Goal: Information Seeking & Learning: Find specific fact

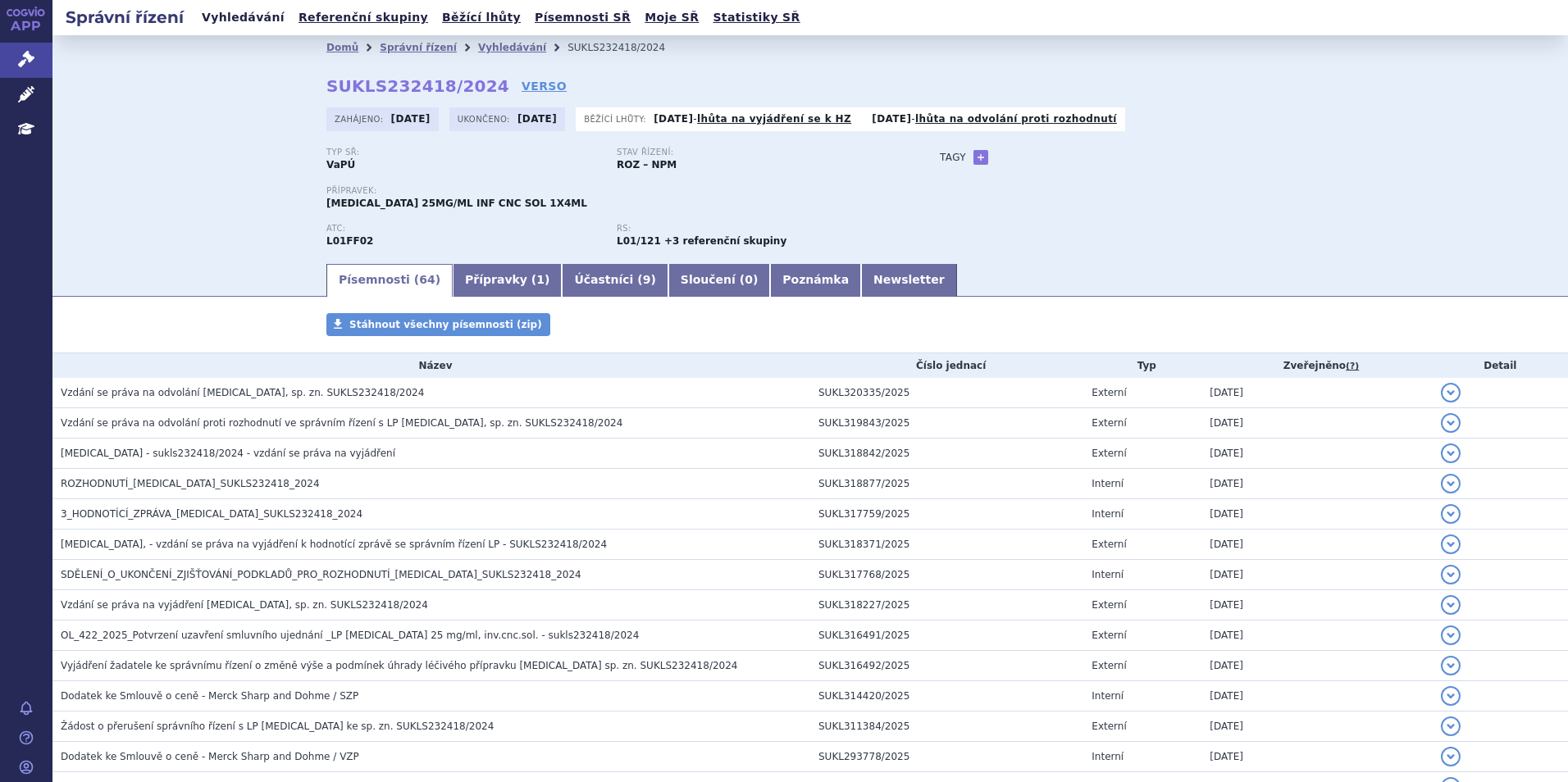
click at [247, 18] on link "Vyhledávání" at bounding box center [243, 17] width 93 height 22
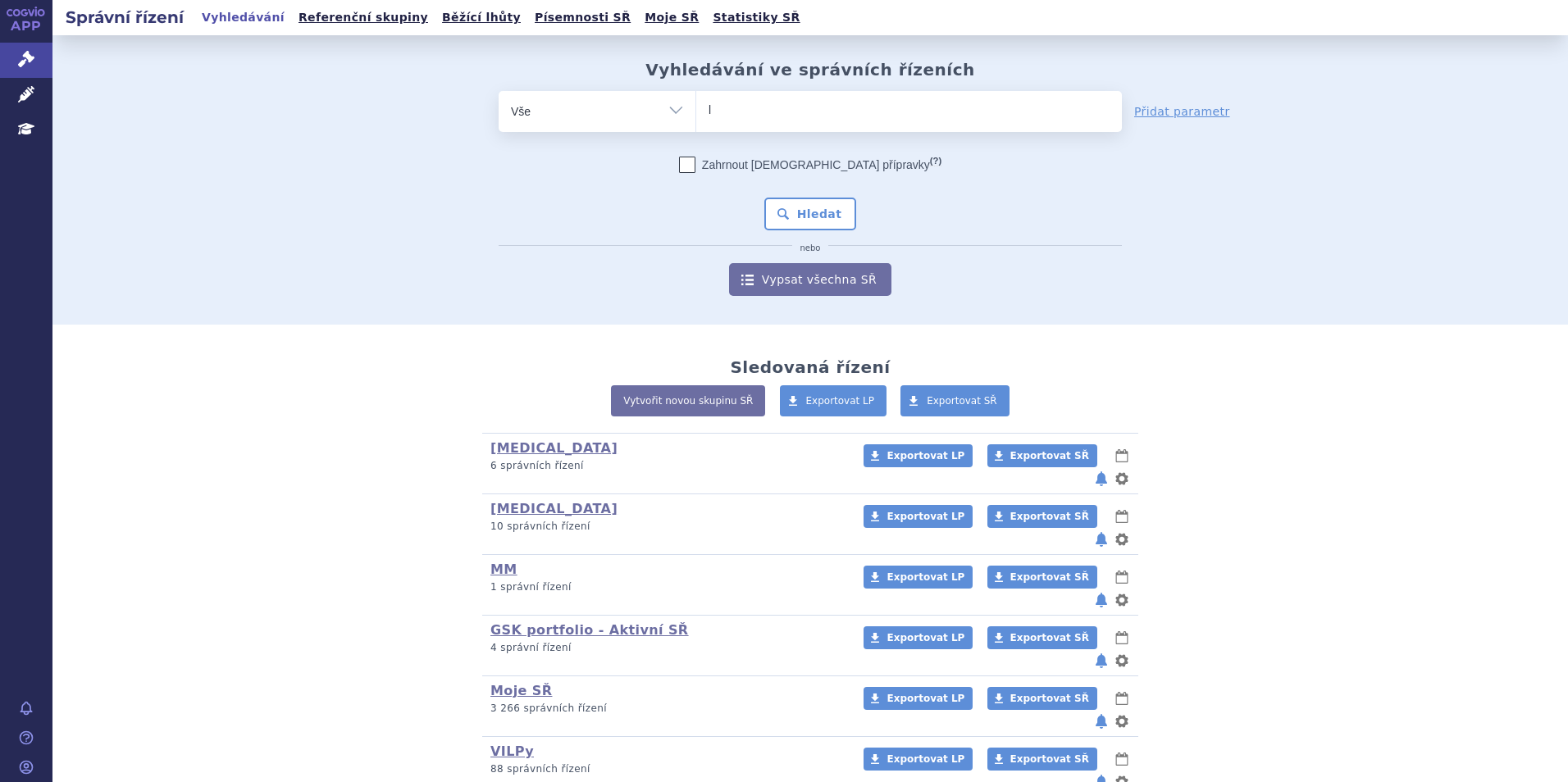
type input "le"
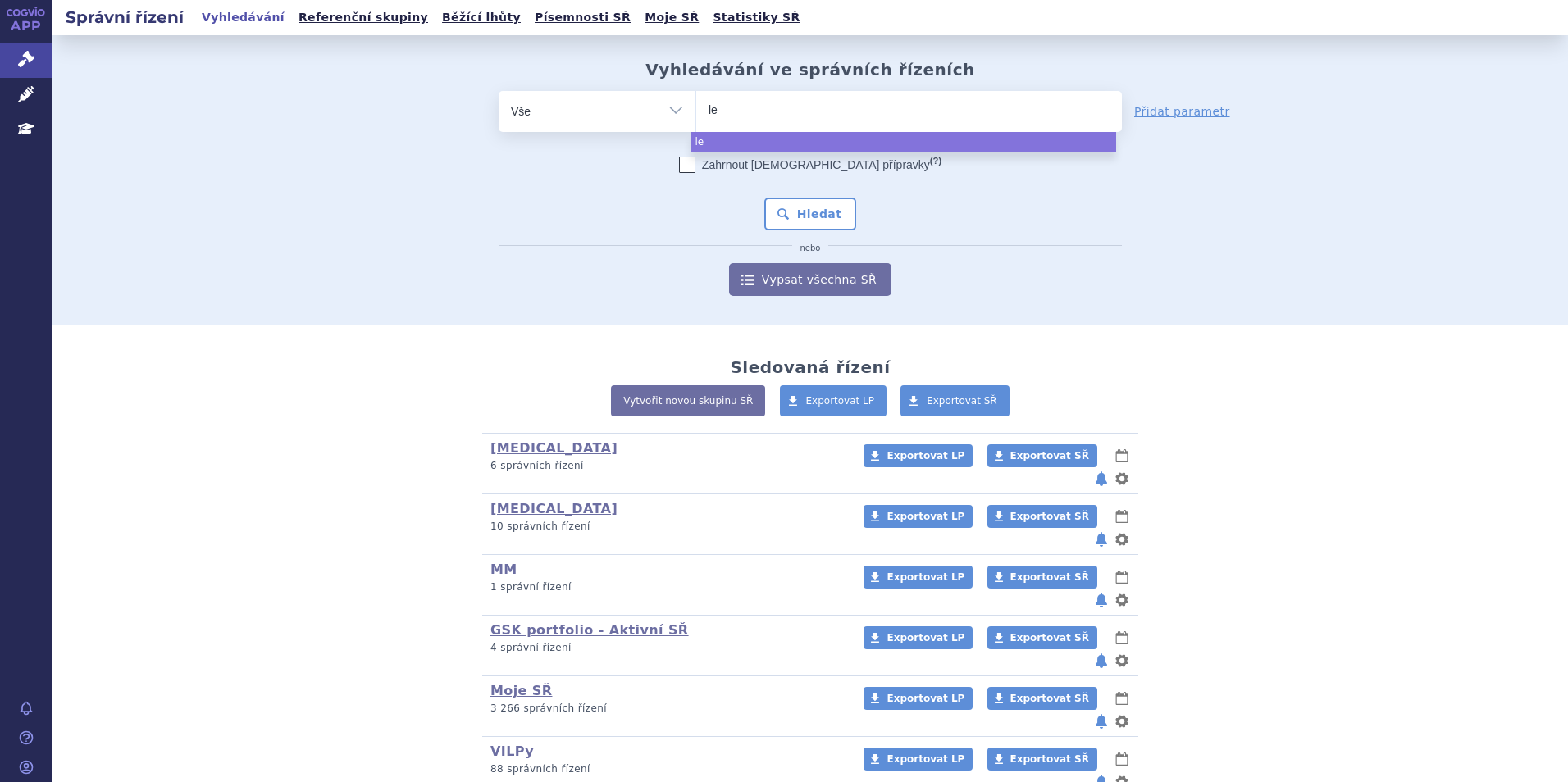
type input "len"
type input "lenvi"
type input "[MEDICAL_DATA]"
select select "lenvima"
click at [801, 210] on button "Hledat" at bounding box center [810, 214] width 93 height 33
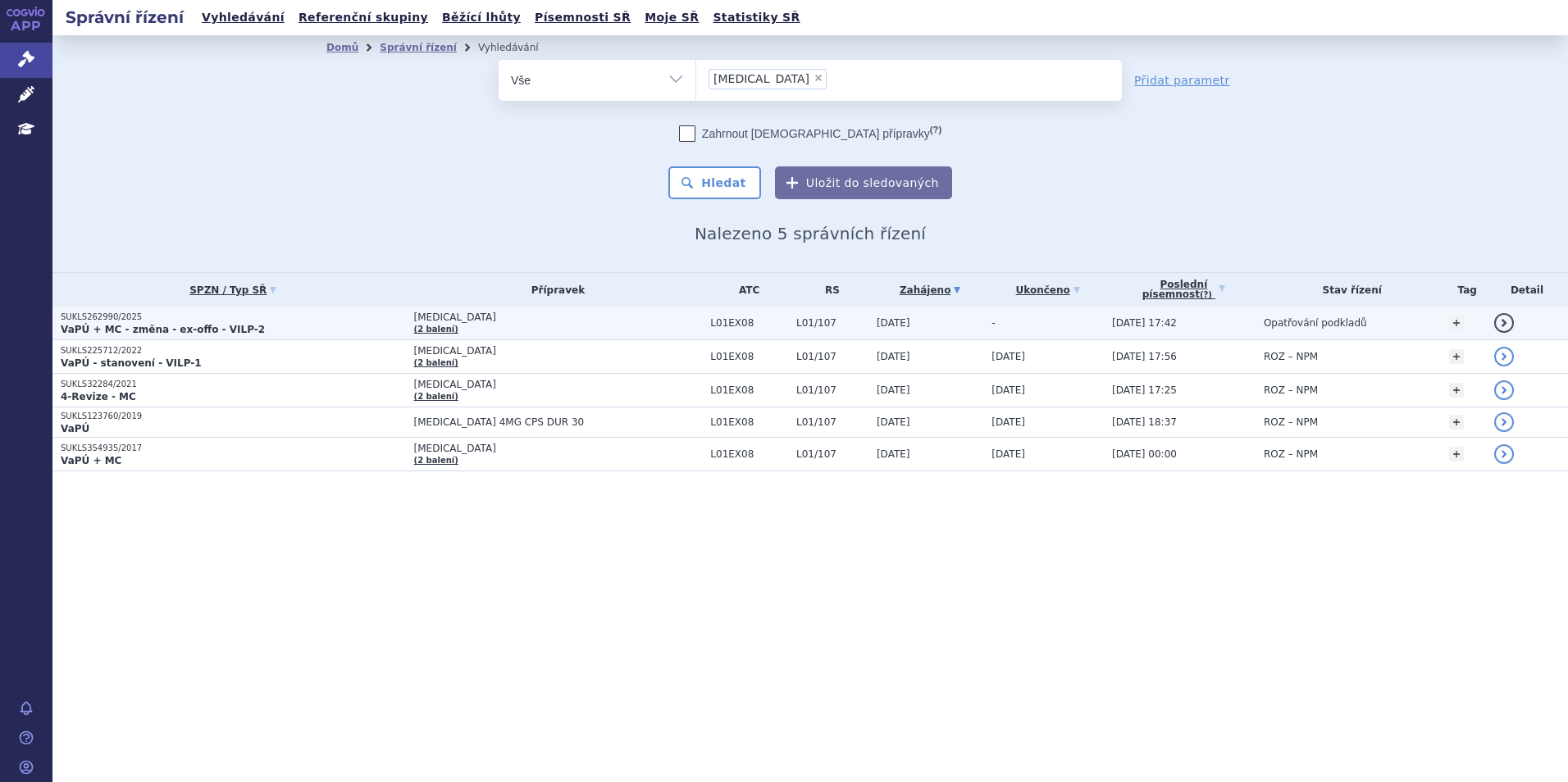
click at [312, 319] on p "SUKLS262990/2025" at bounding box center [233, 317] width 345 height 11
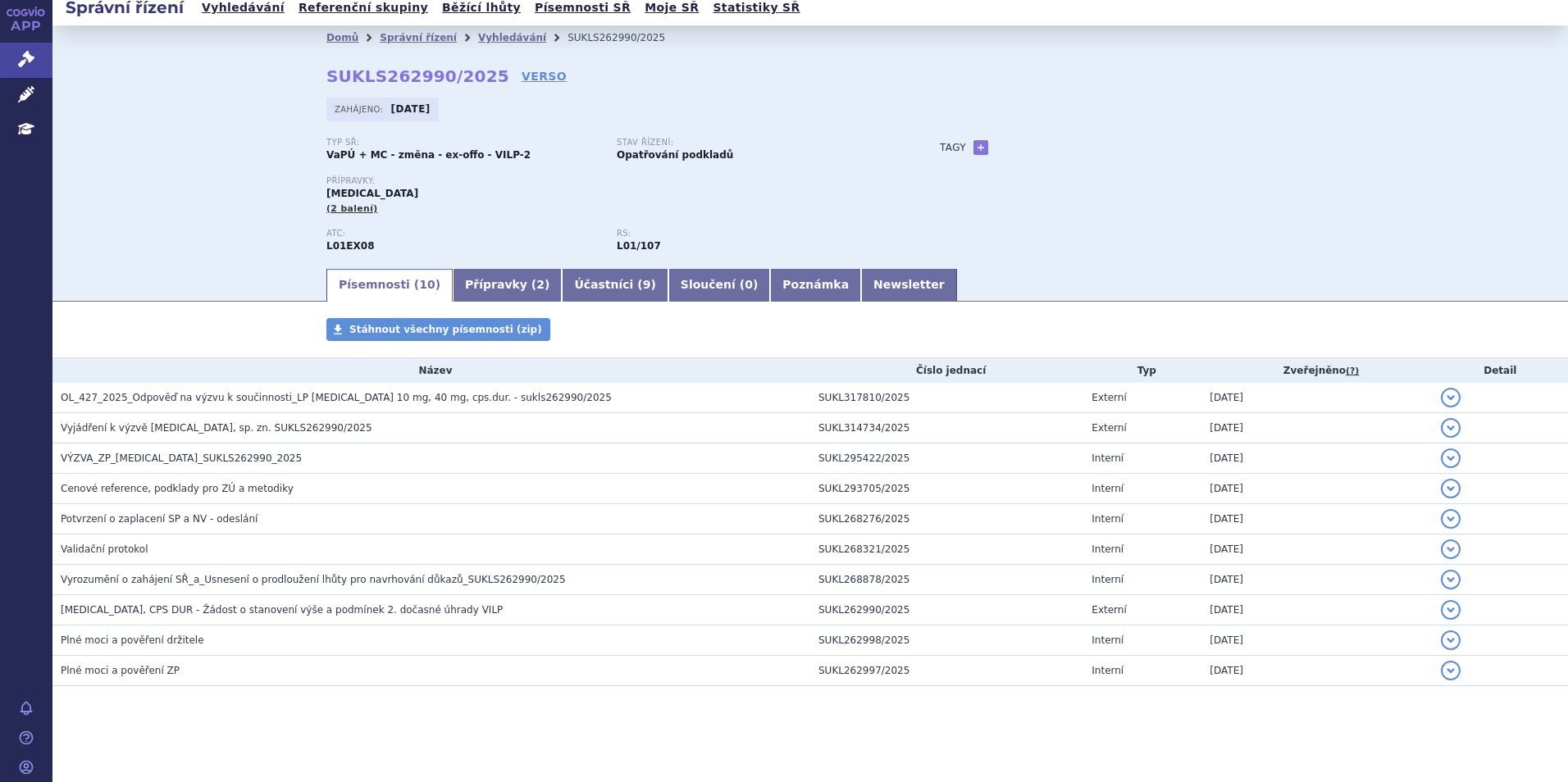
scroll to position [12, 0]
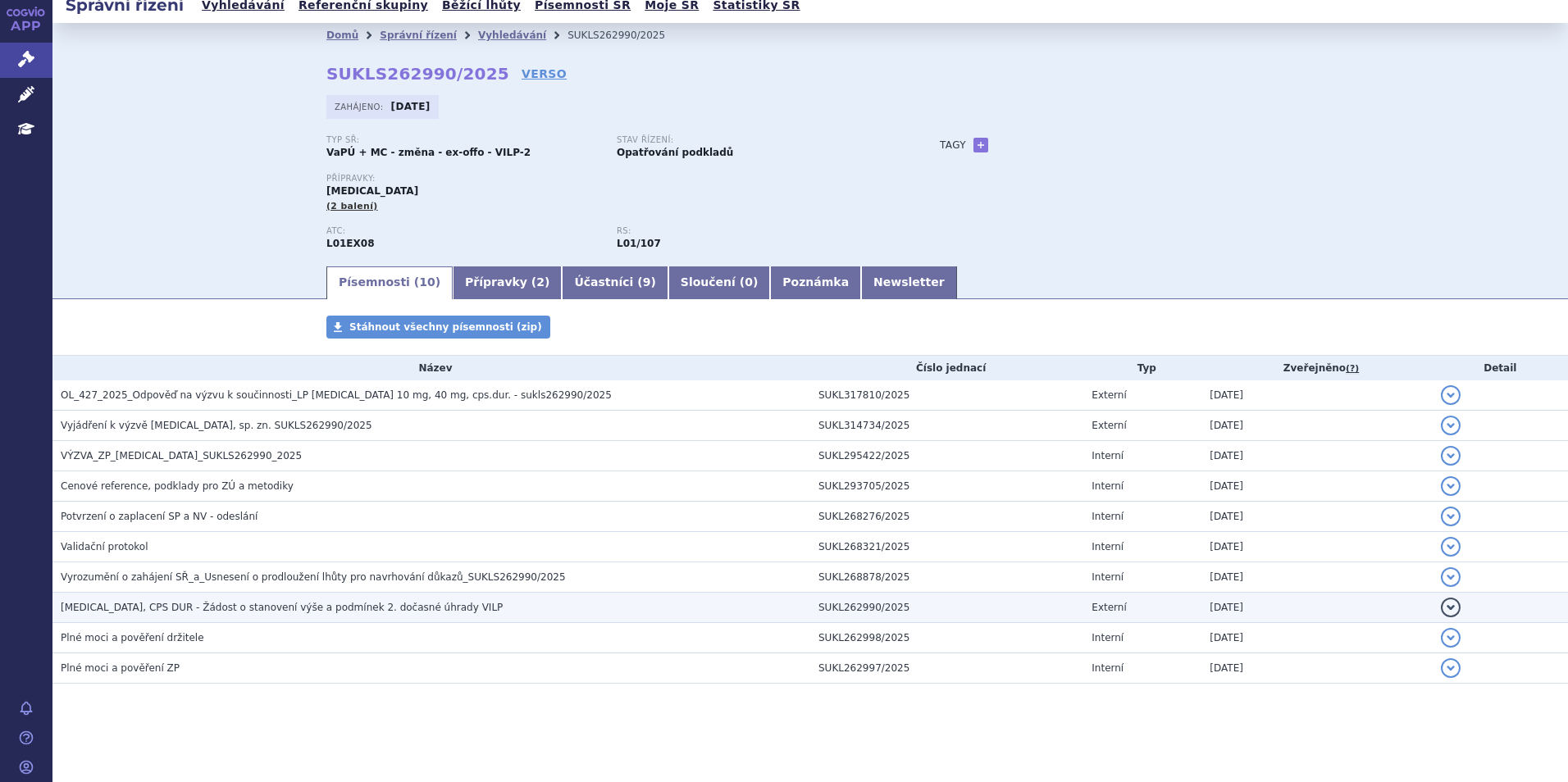
click at [312, 610] on span "LENVIMA, CPS DUR - Žádost o stanovení výše a podmínek 2. dočasné úhrady VILP" at bounding box center [282, 607] width 442 height 11
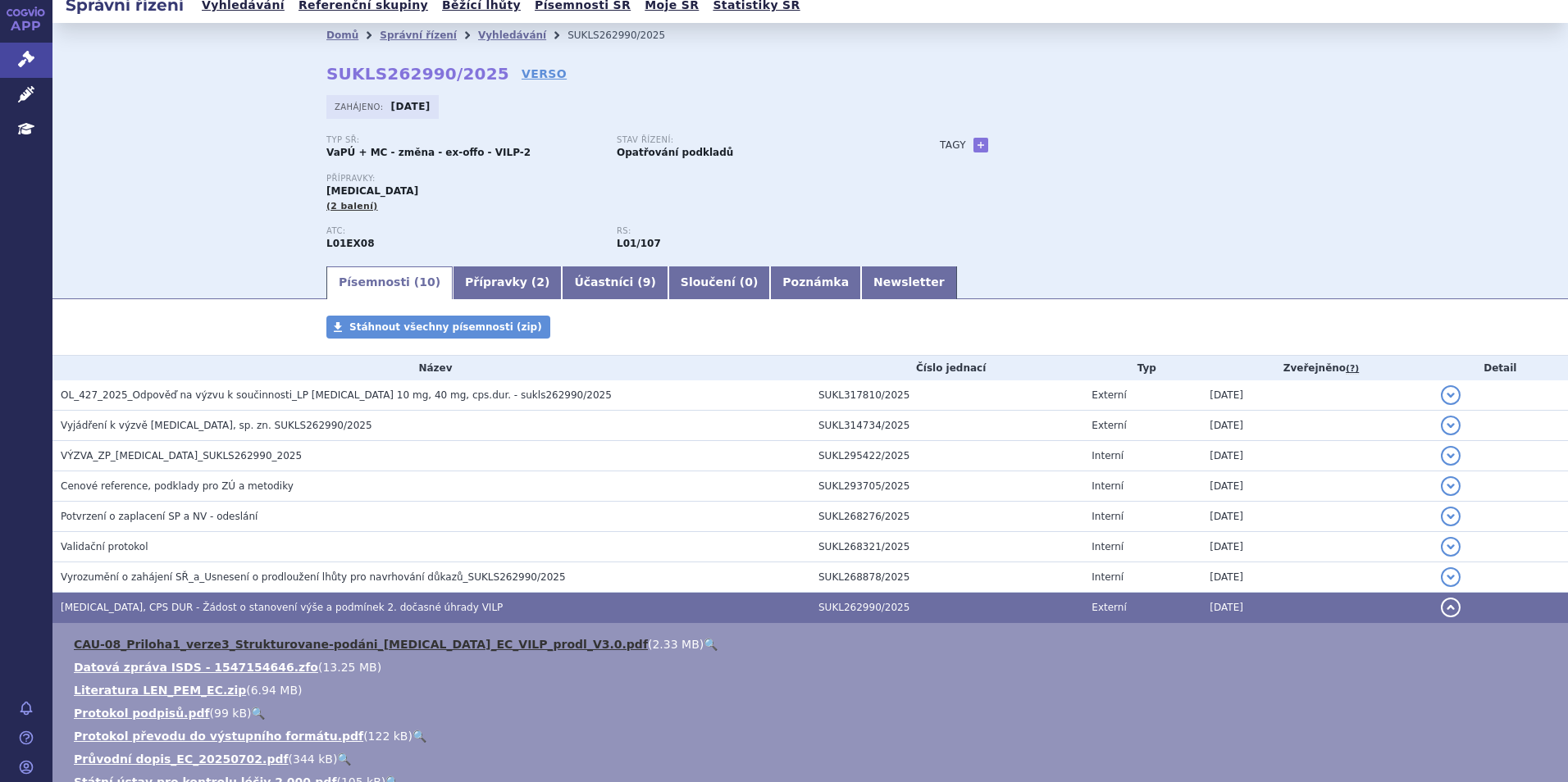
click at [366, 646] on link "CAU-08_Priloha1_verze3_Strukturovane-podáni_Lenvima_EC_VILP_prodl_V3.0.pdf" at bounding box center [361, 644] width 574 height 13
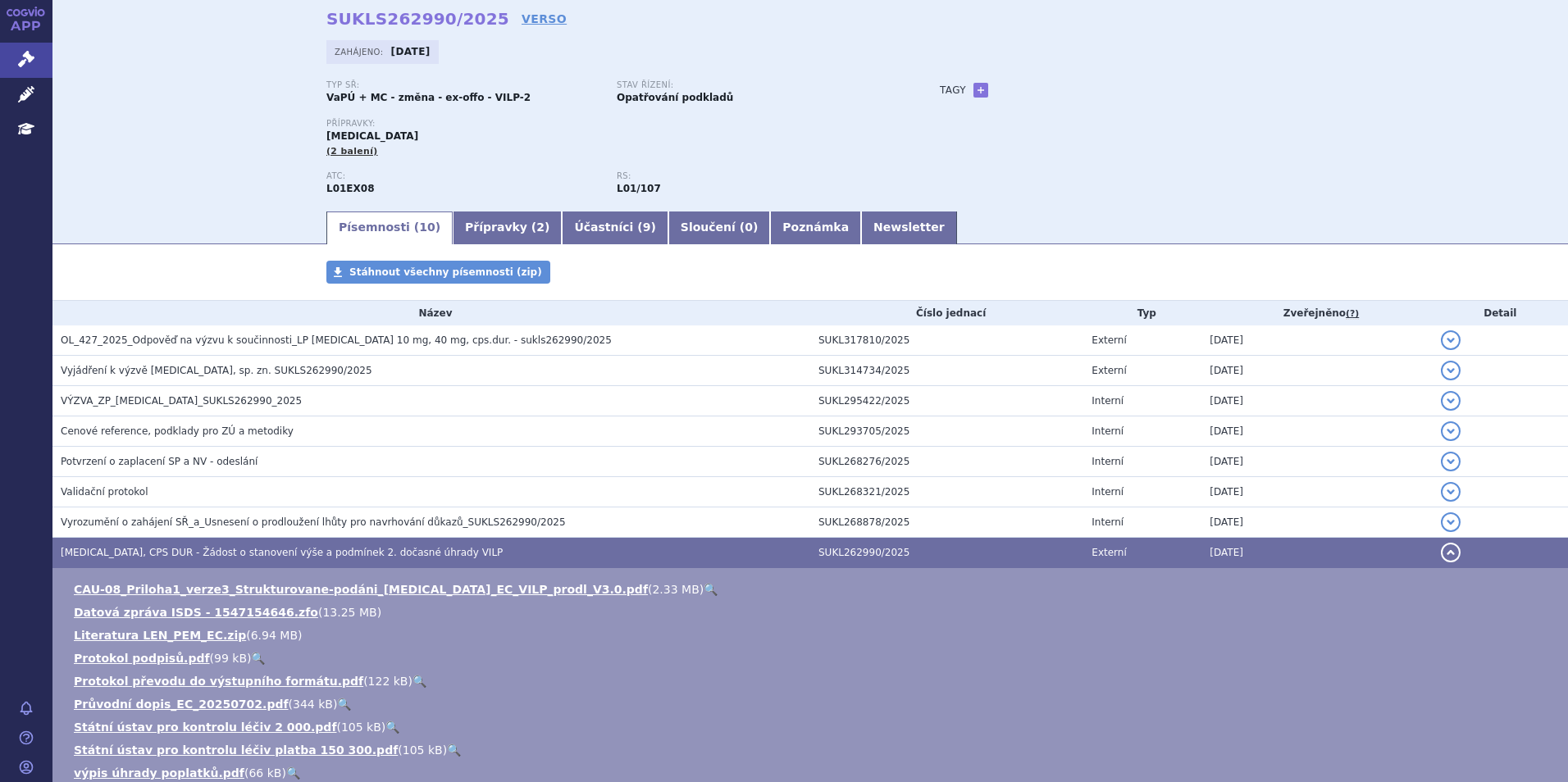
scroll to position [0, 0]
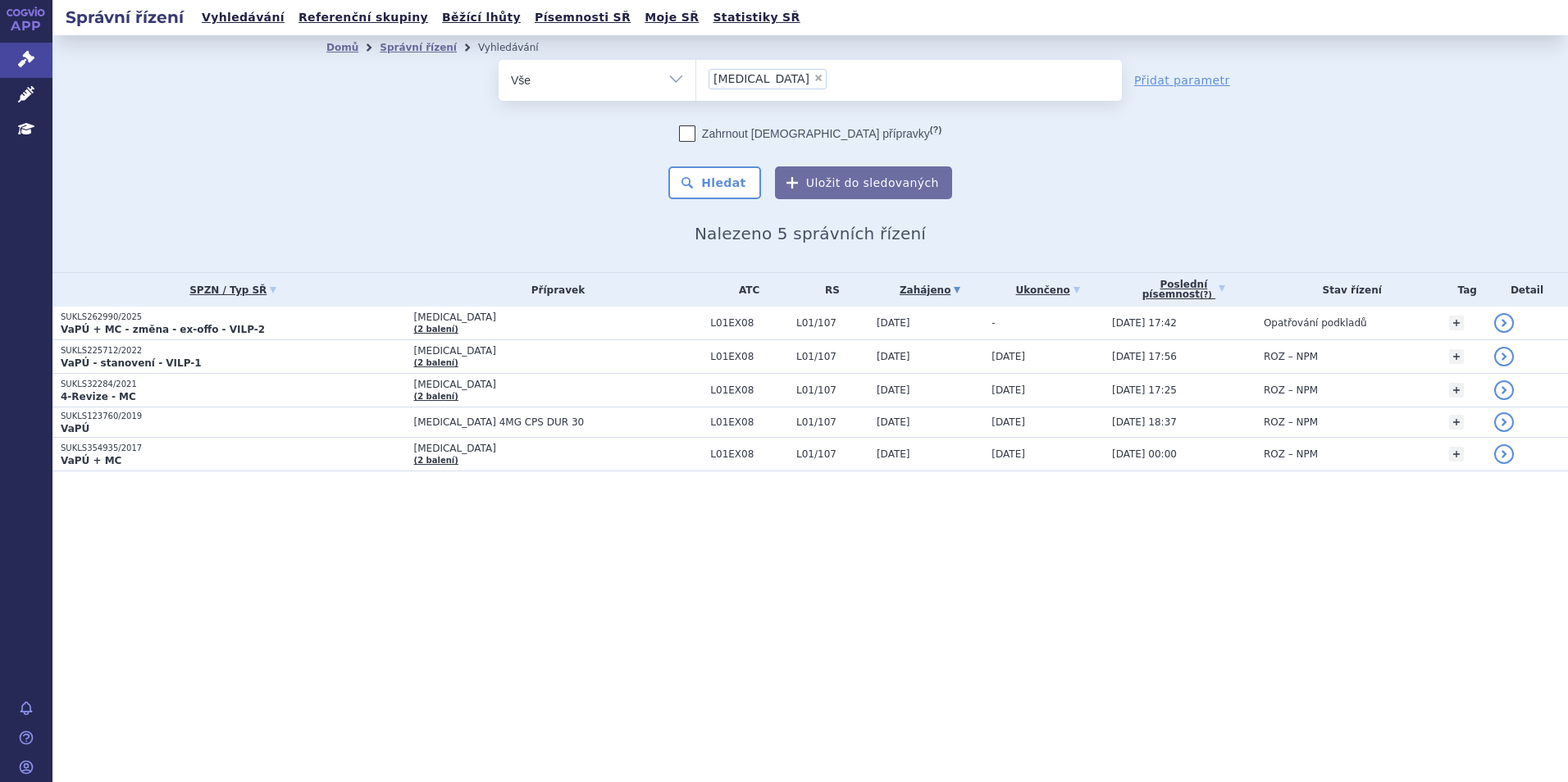
click at [814, 76] on span "×" at bounding box center [818, 77] width 10 height 10
click at [696, 76] on select "[MEDICAL_DATA]" at bounding box center [695, 79] width 1 height 41
select select
click at [760, 84] on ul at bounding box center [909, 77] width 426 height 35
click at [696, 84] on select "[MEDICAL_DATA]" at bounding box center [695, 79] width 1 height 41
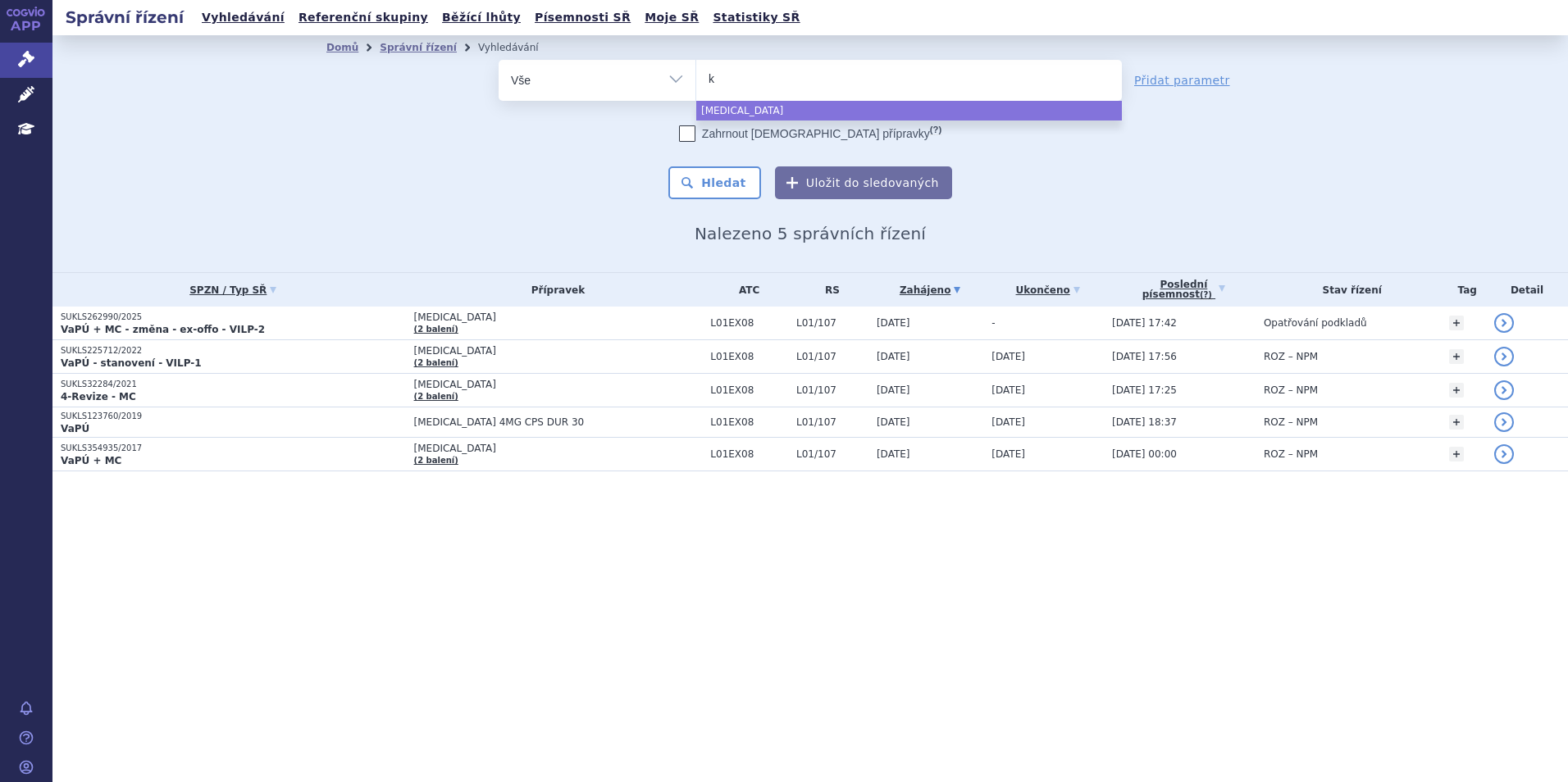
type input "ke"
type input "key"
type input "keytr"
type input "keytru"
type input "[MEDICAL_DATA]"
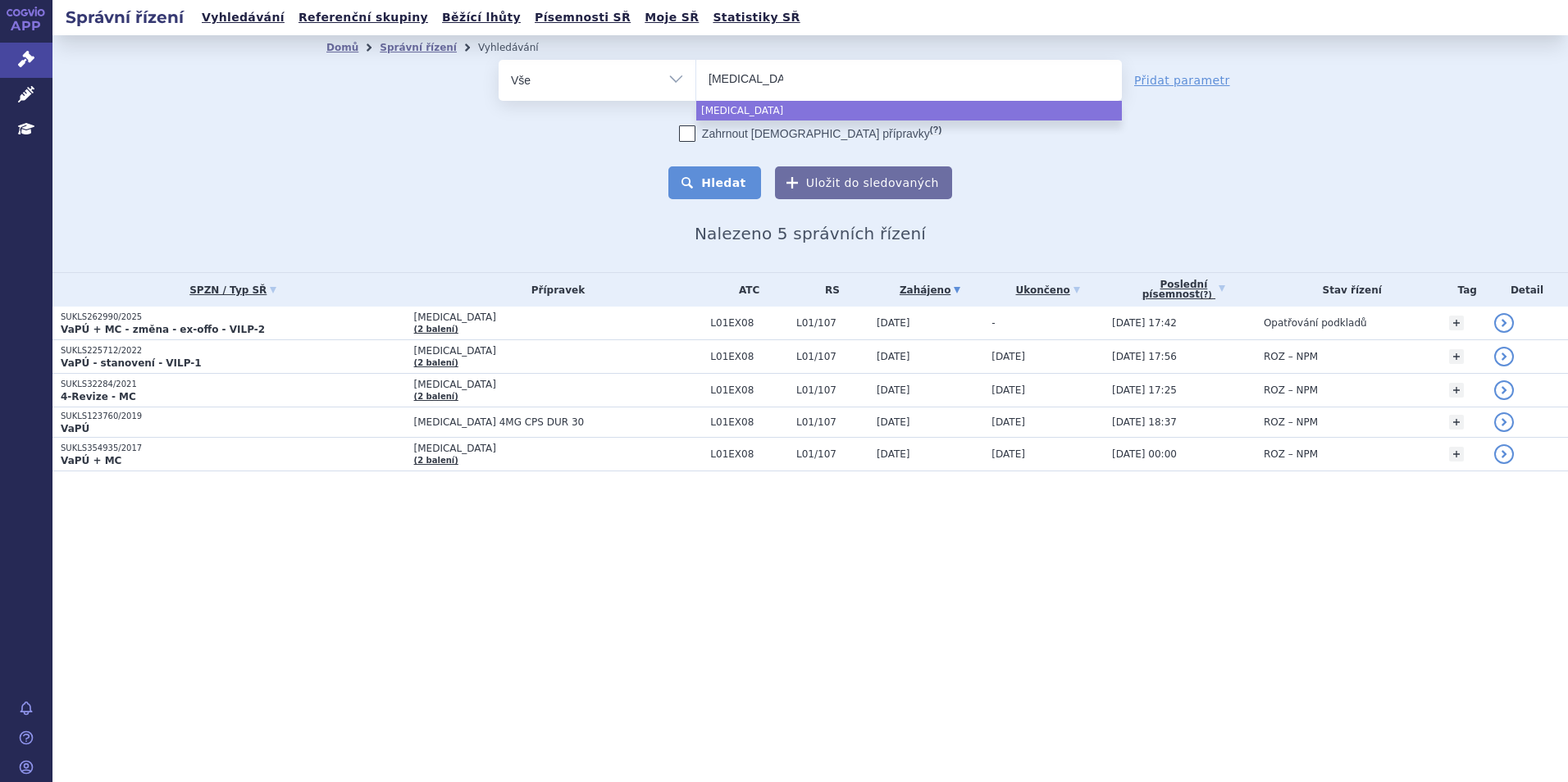
select select "[MEDICAL_DATA]"
click at [725, 181] on button "Hledat" at bounding box center [714, 183] width 93 height 33
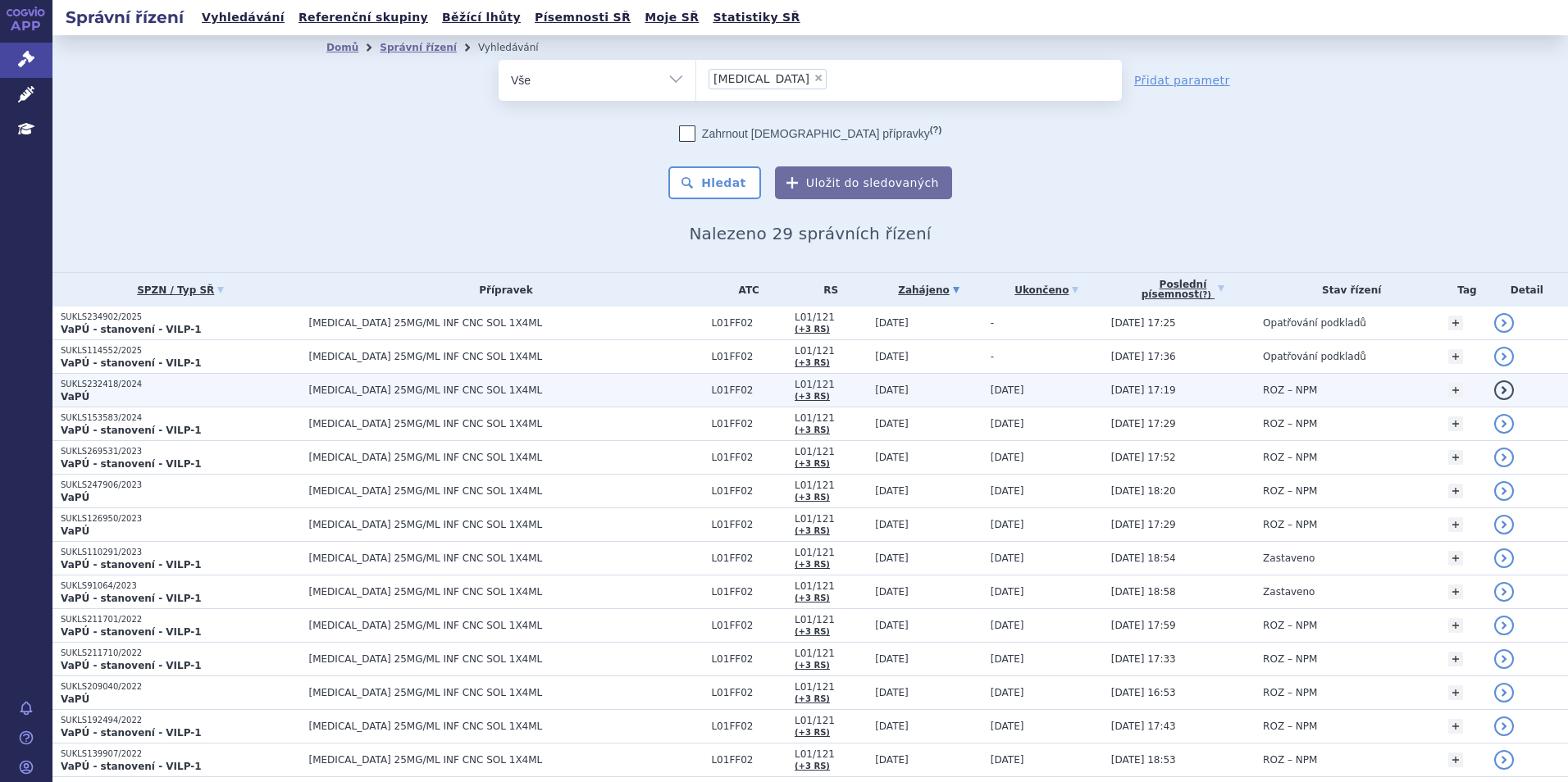
click at [198, 391] on p "VaPÚ" at bounding box center [181, 396] width 240 height 13
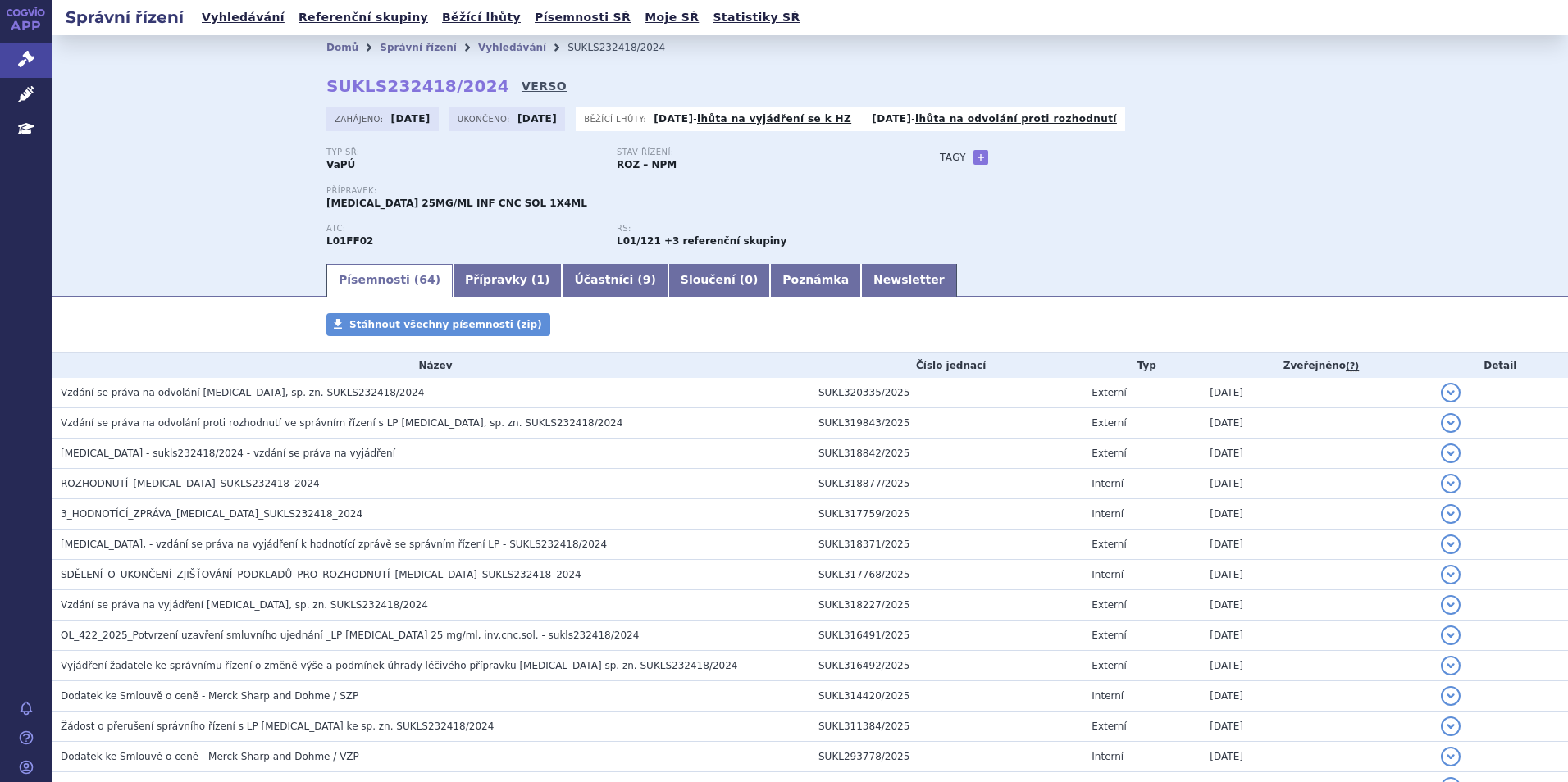
click at [522, 82] on link "VERSO" at bounding box center [544, 86] width 45 height 17
drag, startPoint x: 471, startPoint y: 84, endPoint x: 349, endPoint y: 74, distance: 122.4
click at [349, 74] on div "Domů Správní řízení Vyhledávání SUKLS232418/2024 SUKLS232418/2024 VERSO [GEOGRA…" at bounding box center [810, 161] width 1033 height 202
copy strong "SUKLS232418/2024"
